Goal: Find specific page/section: Find specific page/section

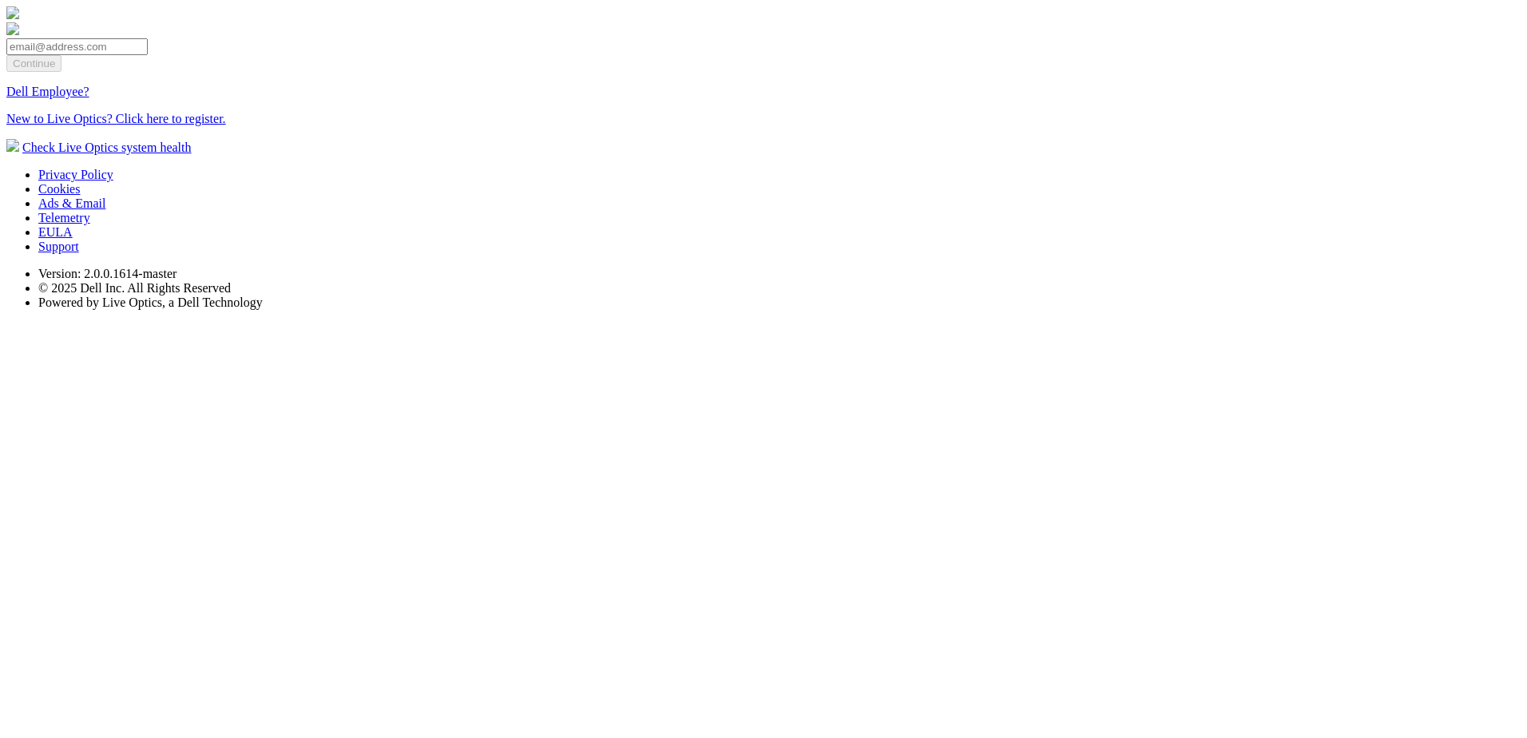
click at [148, 55] on input "email" at bounding box center [76, 46] width 141 height 17
type input "[EMAIL_ADDRESS][DOMAIN_NAME]"
click at [62, 72] on input "Continue" at bounding box center [33, 63] width 55 height 17
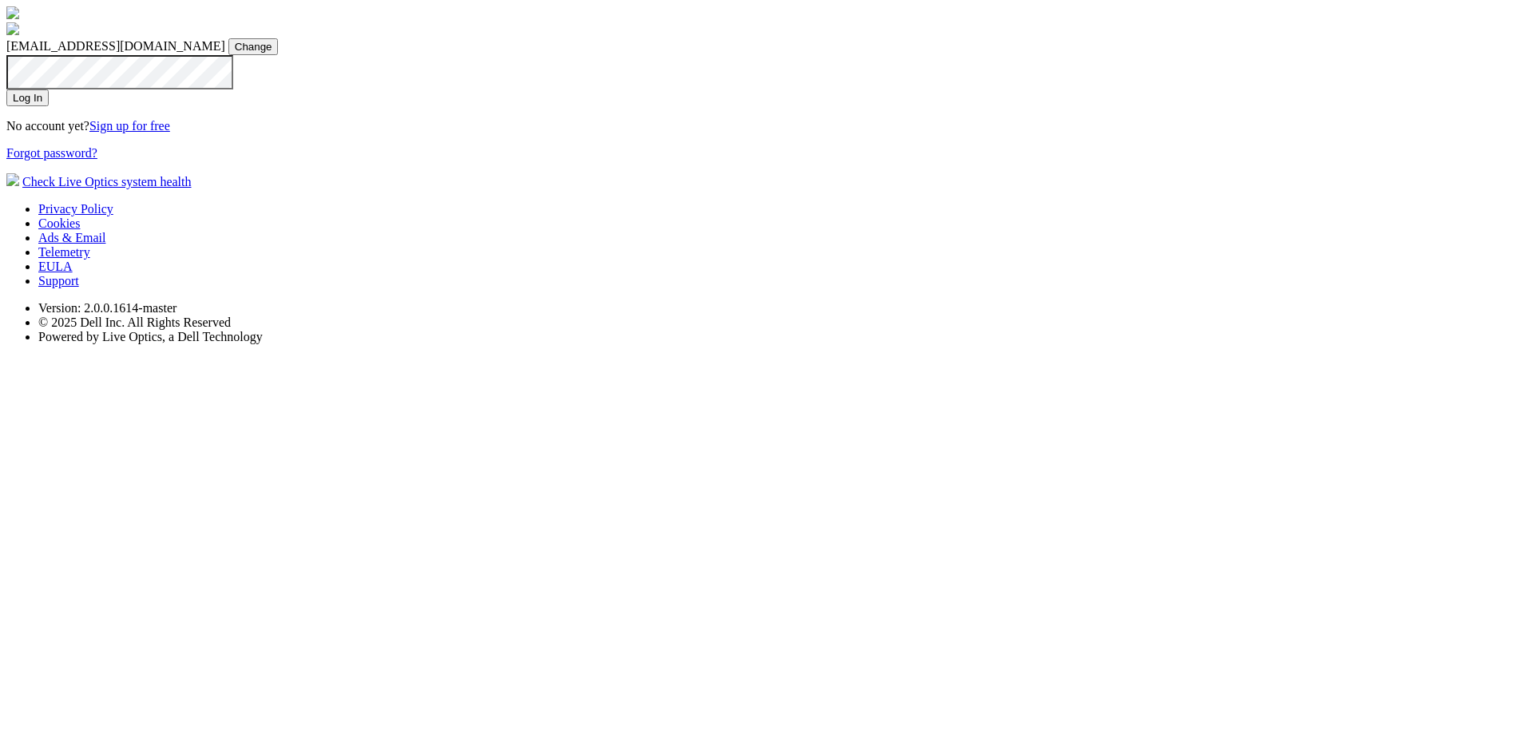
click at [49, 106] on input "Log In" at bounding box center [27, 97] width 42 height 17
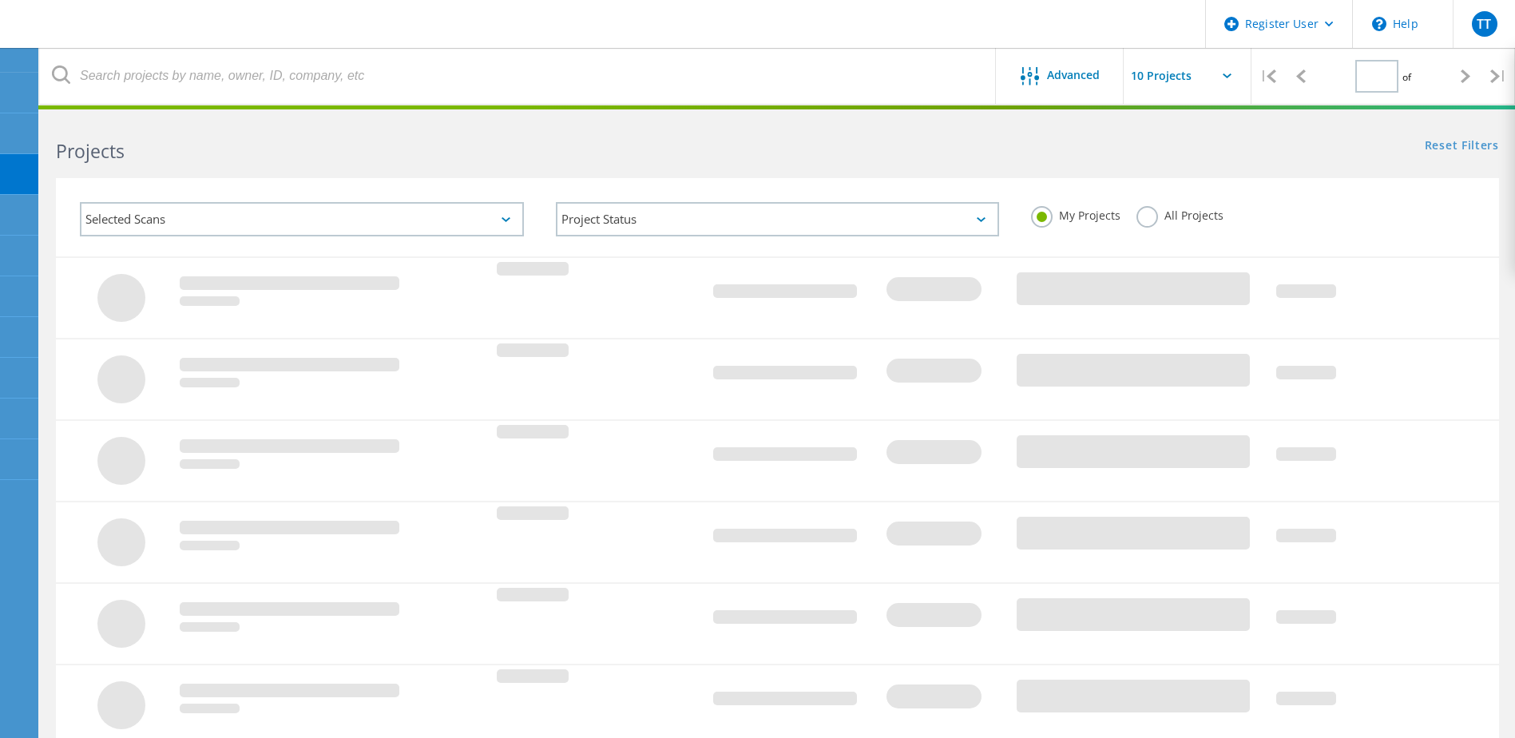
type input "1"
